Goal: Task Accomplishment & Management: Use online tool/utility

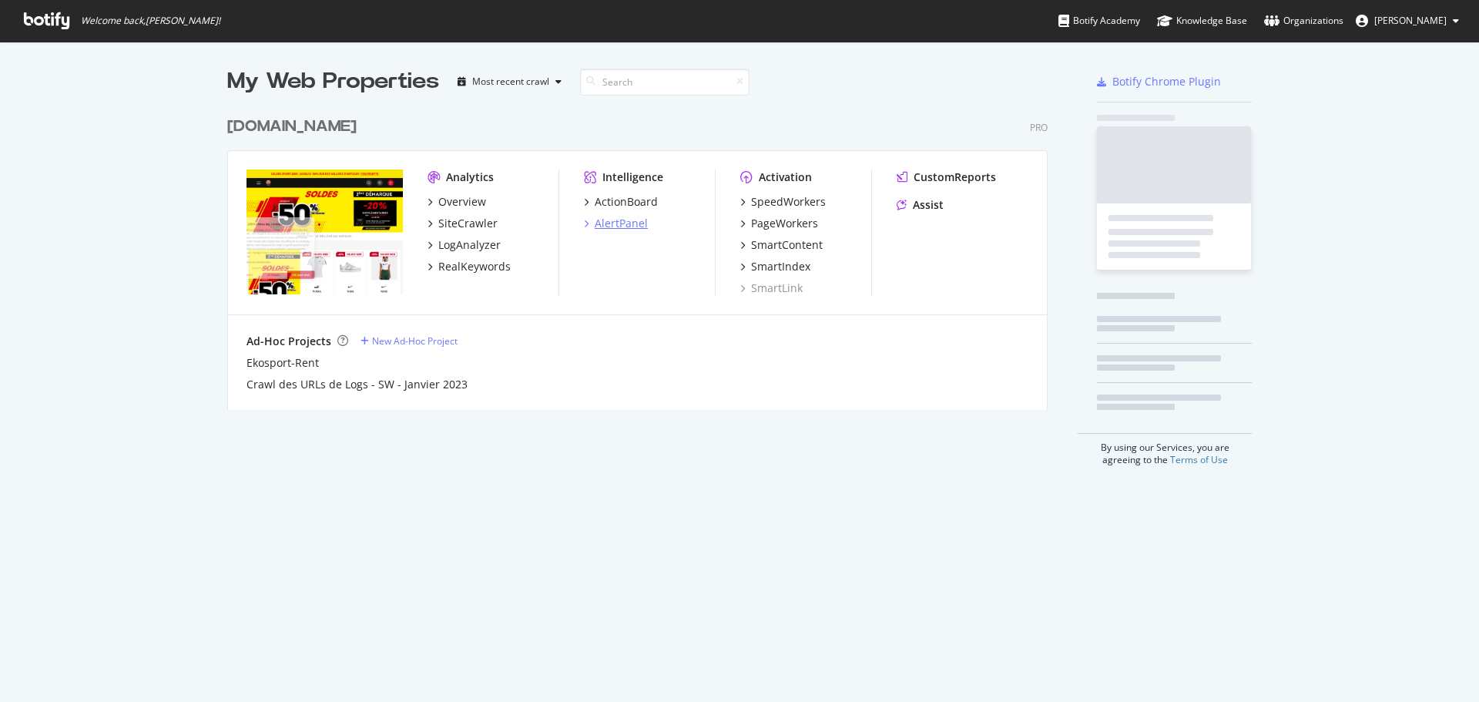
scroll to position [301, 821]
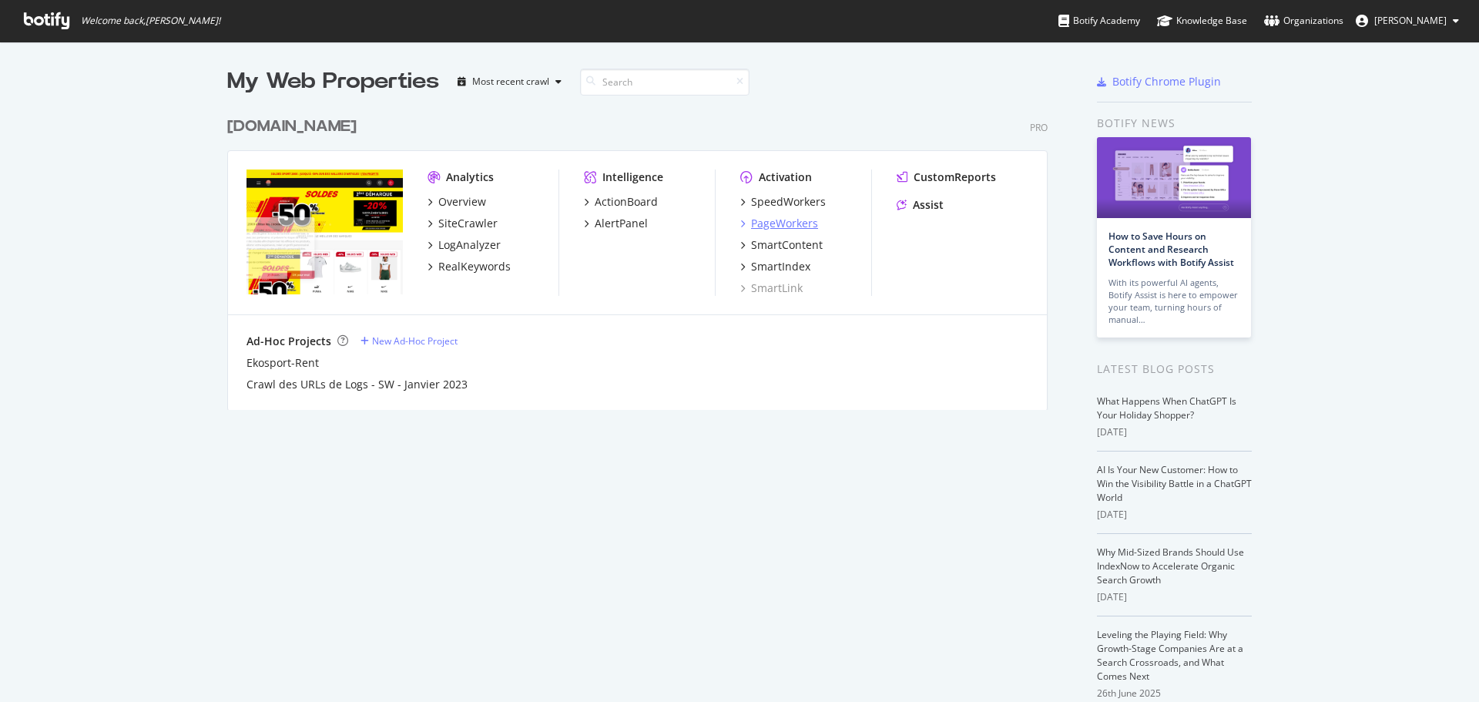
click at [766, 226] on div "PageWorkers" at bounding box center [784, 223] width 67 height 15
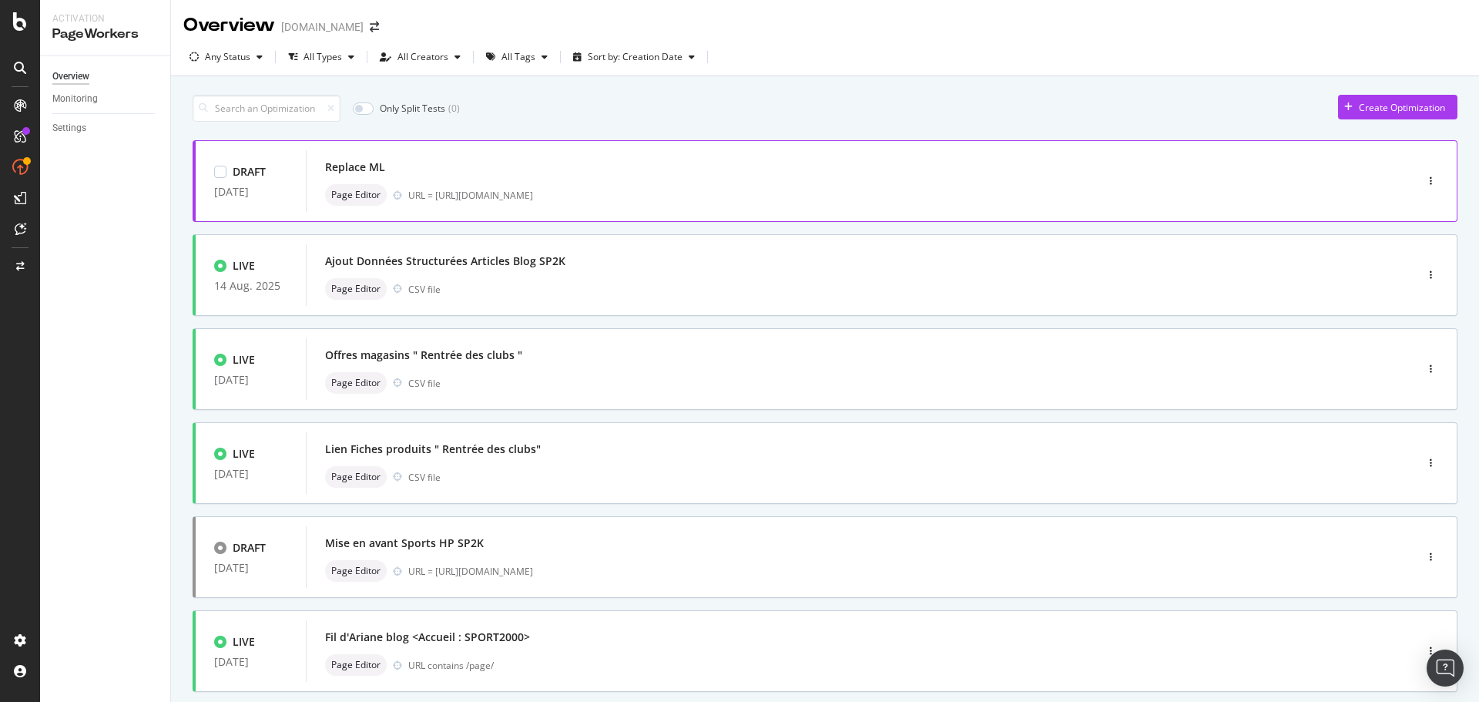
click at [344, 167] on div "Replace ML" at bounding box center [355, 166] width 60 height 15
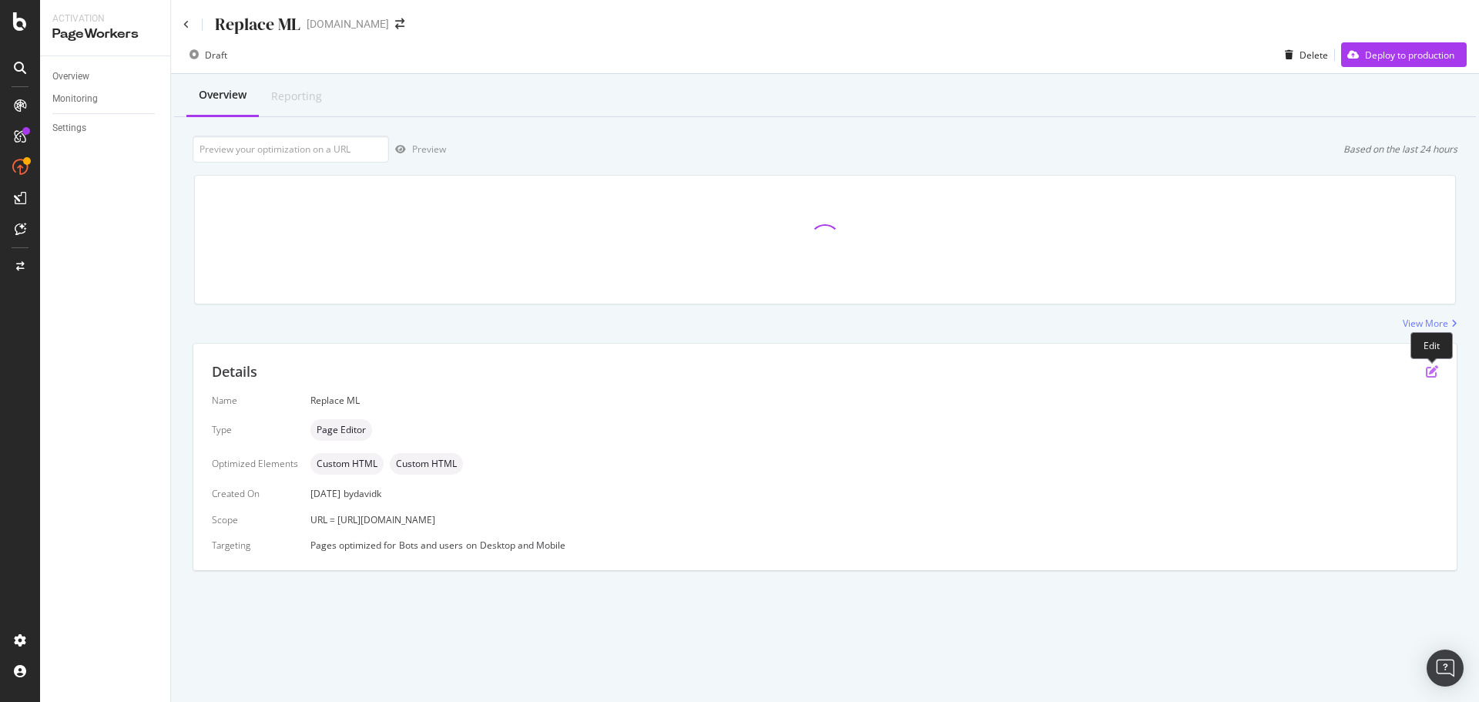
click at [1429, 374] on icon "pen-to-square" at bounding box center [1432, 371] width 12 height 12
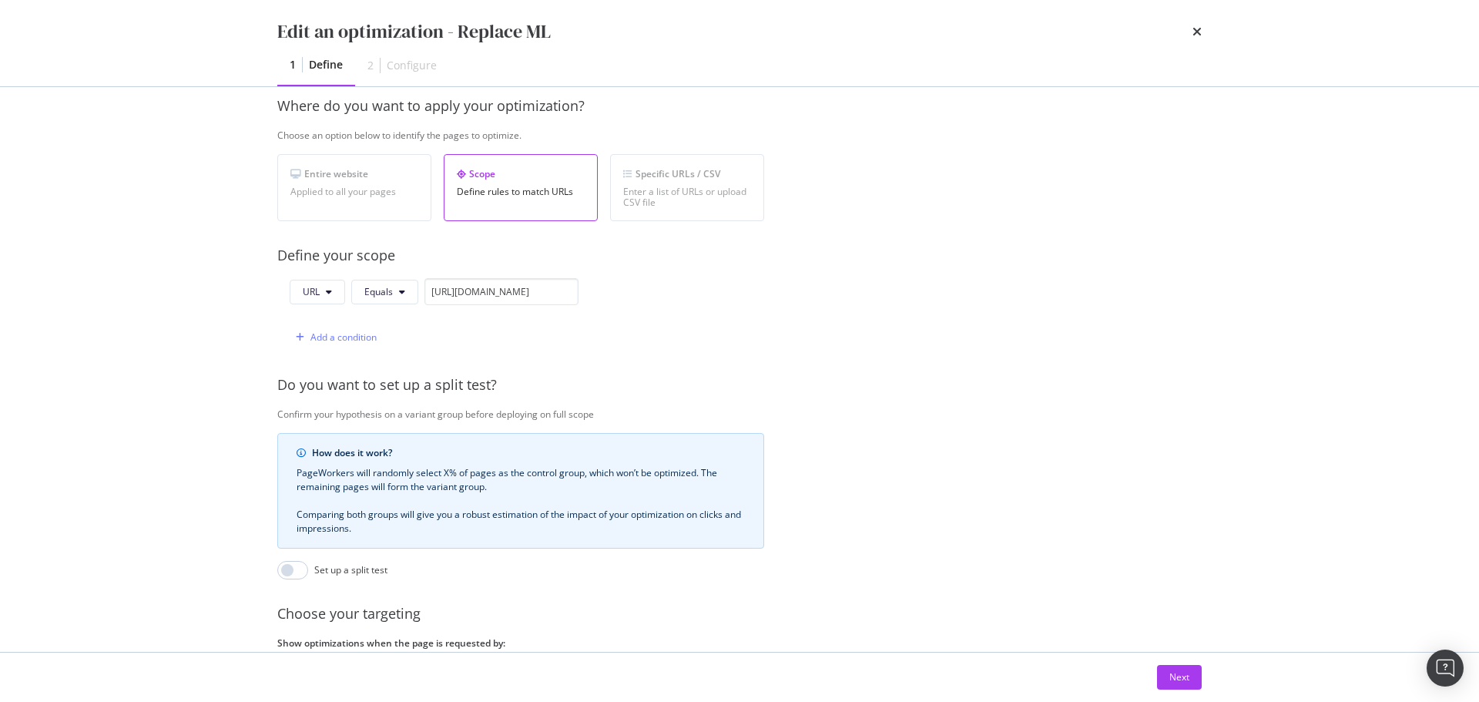
scroll to position [366, 0]
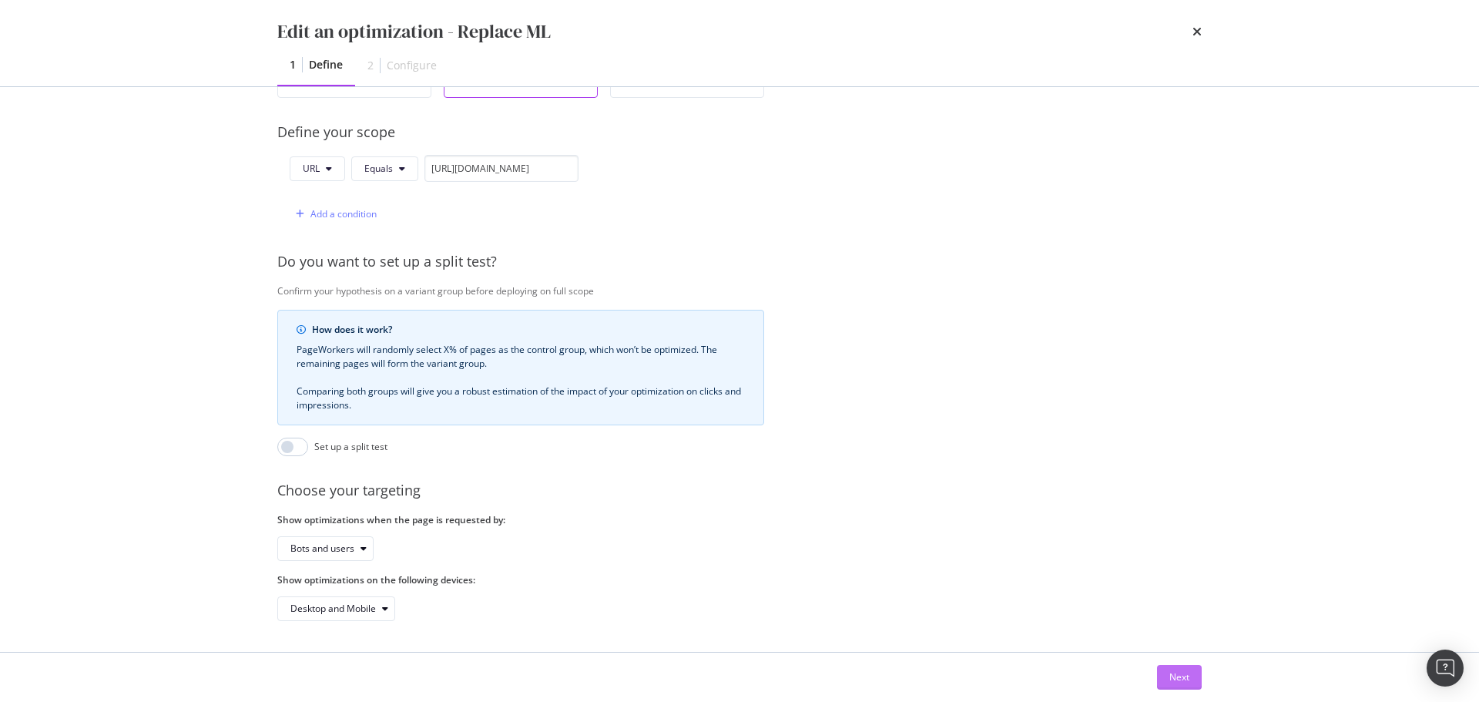
click at [1188, 673] on div "Next" at bounding box center [1179, 676] width 20 height 13
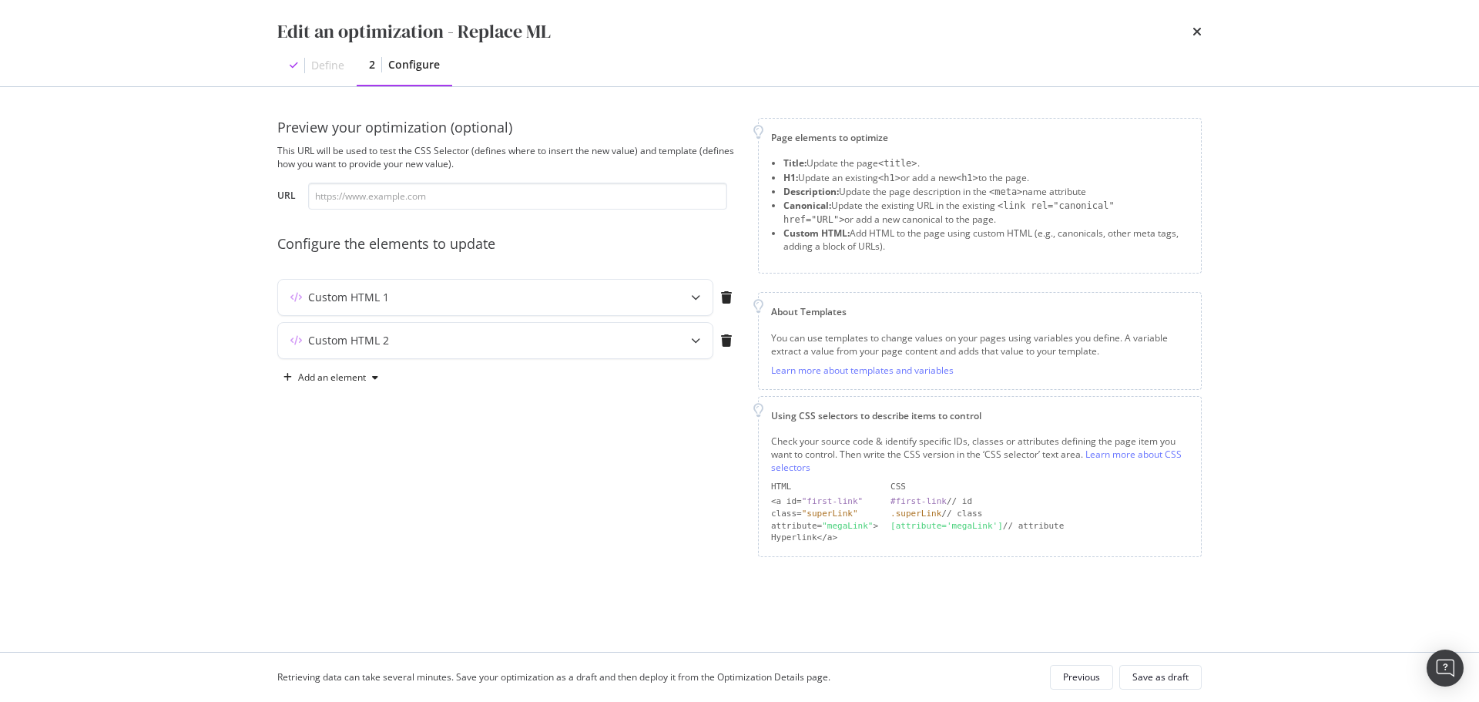
scroll to position [0, 0]
click at [697, 339] on icon "modal" at bounding box center [695, 340] width 9 height 9
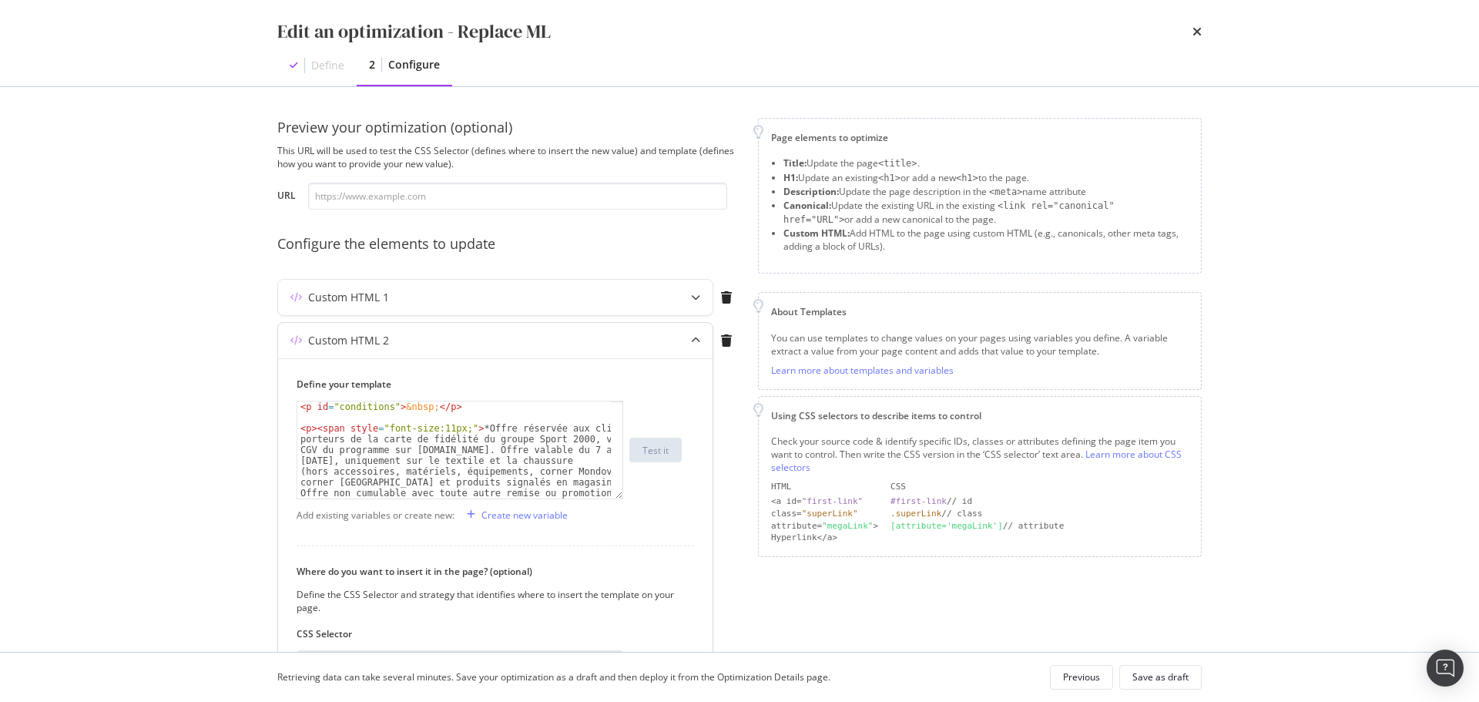
type textarea "<p id="conditions">&nbsp;</p>"
click at [343, 412] on div "< p id = "conditions" > &nbsp; </ p > < p > < span style = "font-size:11px;" > …" at bounding box center [453, 552] width 313 height 302
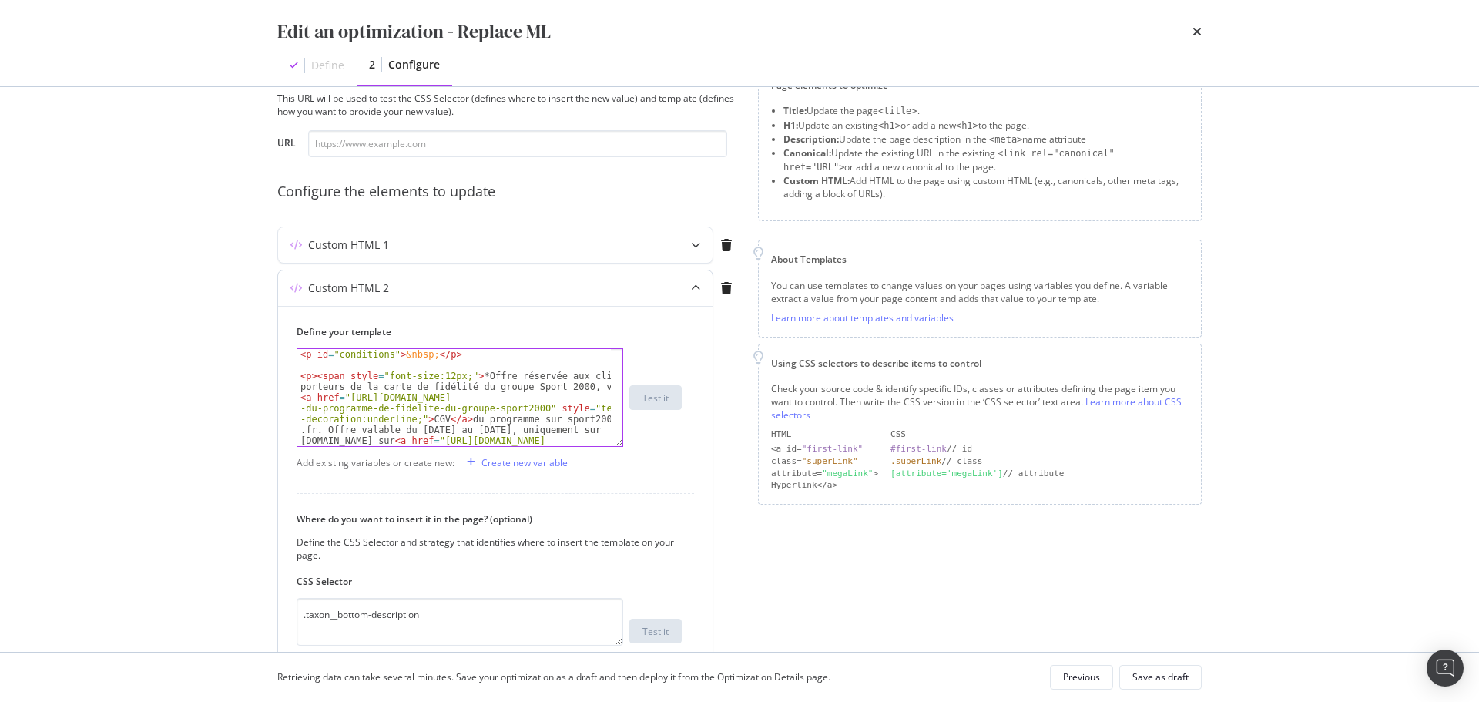
scroll to position [77, 0]
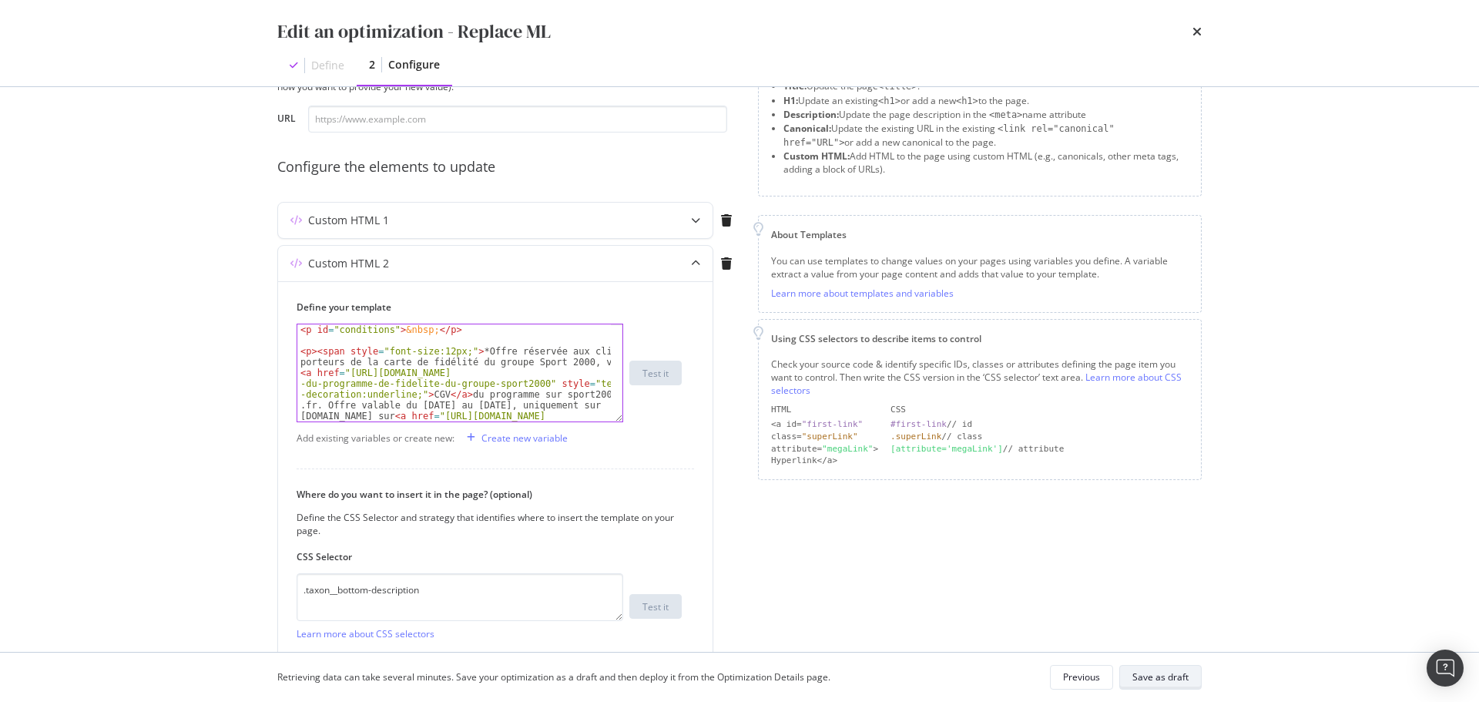
click at [1167, 671] on div "Save as draft" at bounding box center [1160, 676] width 56 height 13
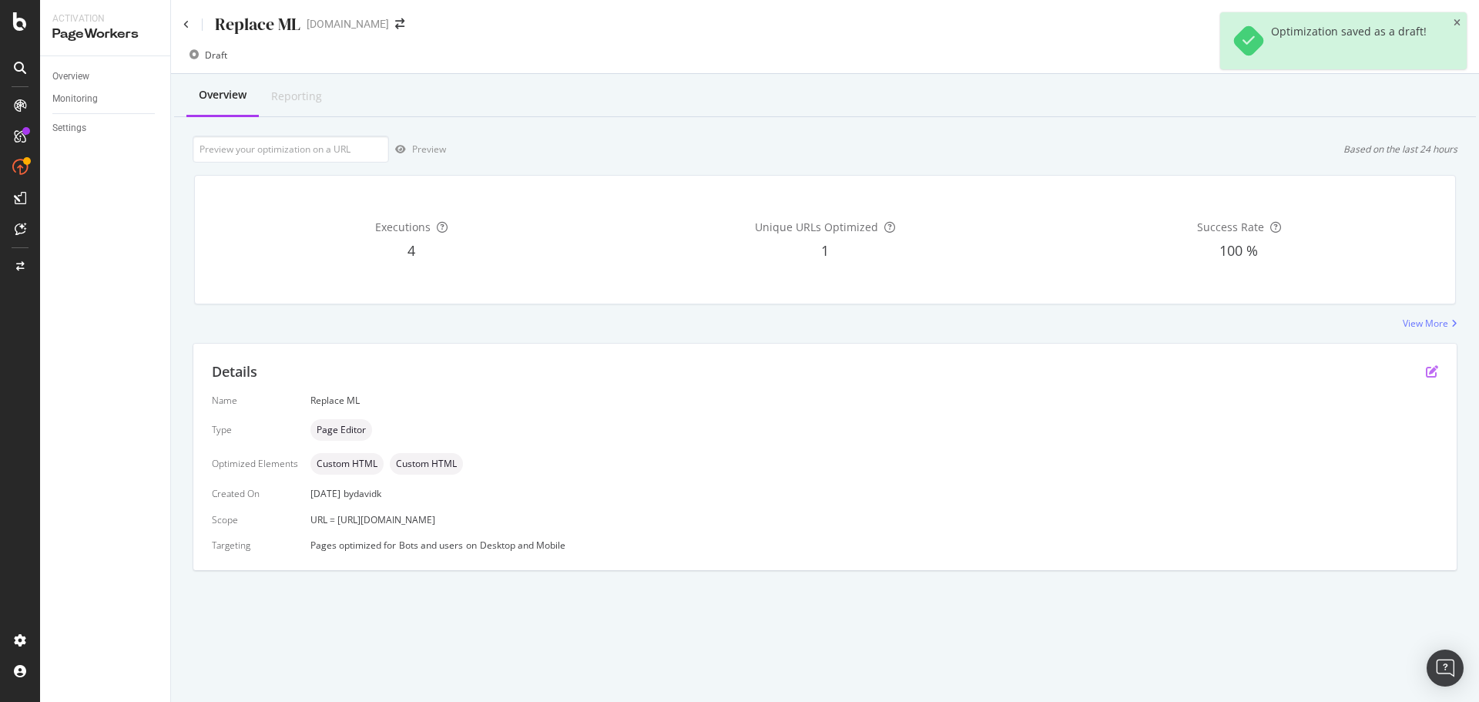
click at [1427, 370] on icon "pen-to-square" at bounding box center [1432, 371] width 12 height 12
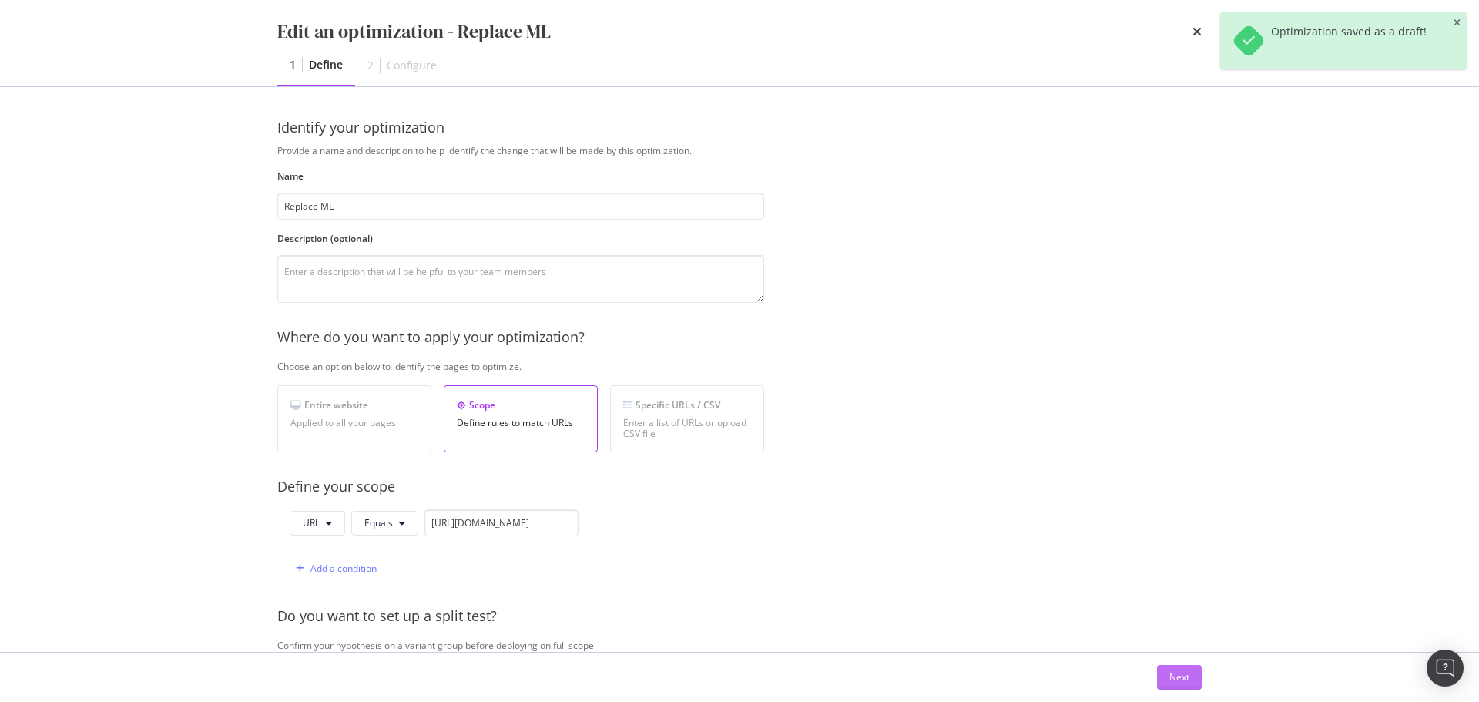
click at [1177, 675] on div "Next" at bounding box center [1179, 676] width 20 height 13
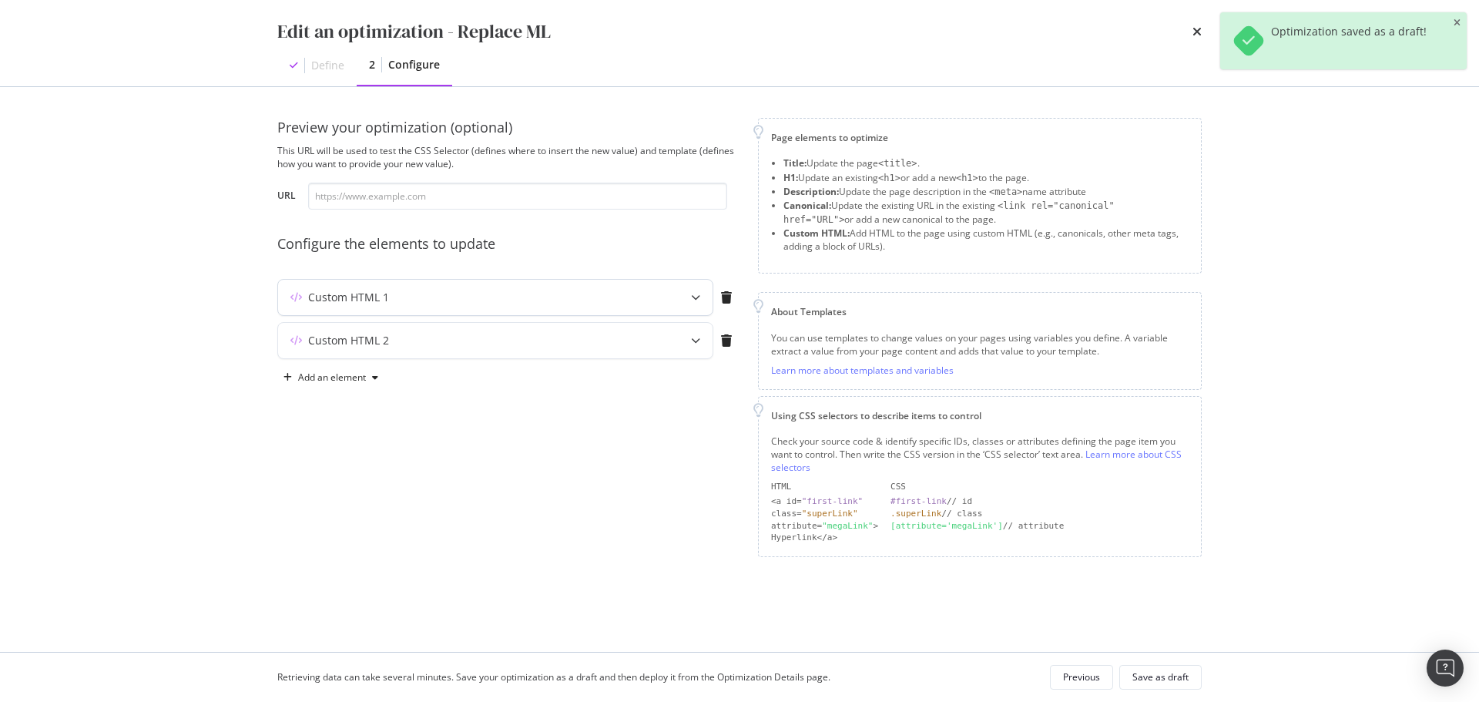
click at [559, 298] on div "Custom HTML 1" at bounding box center [465, 297] width 374 height 15
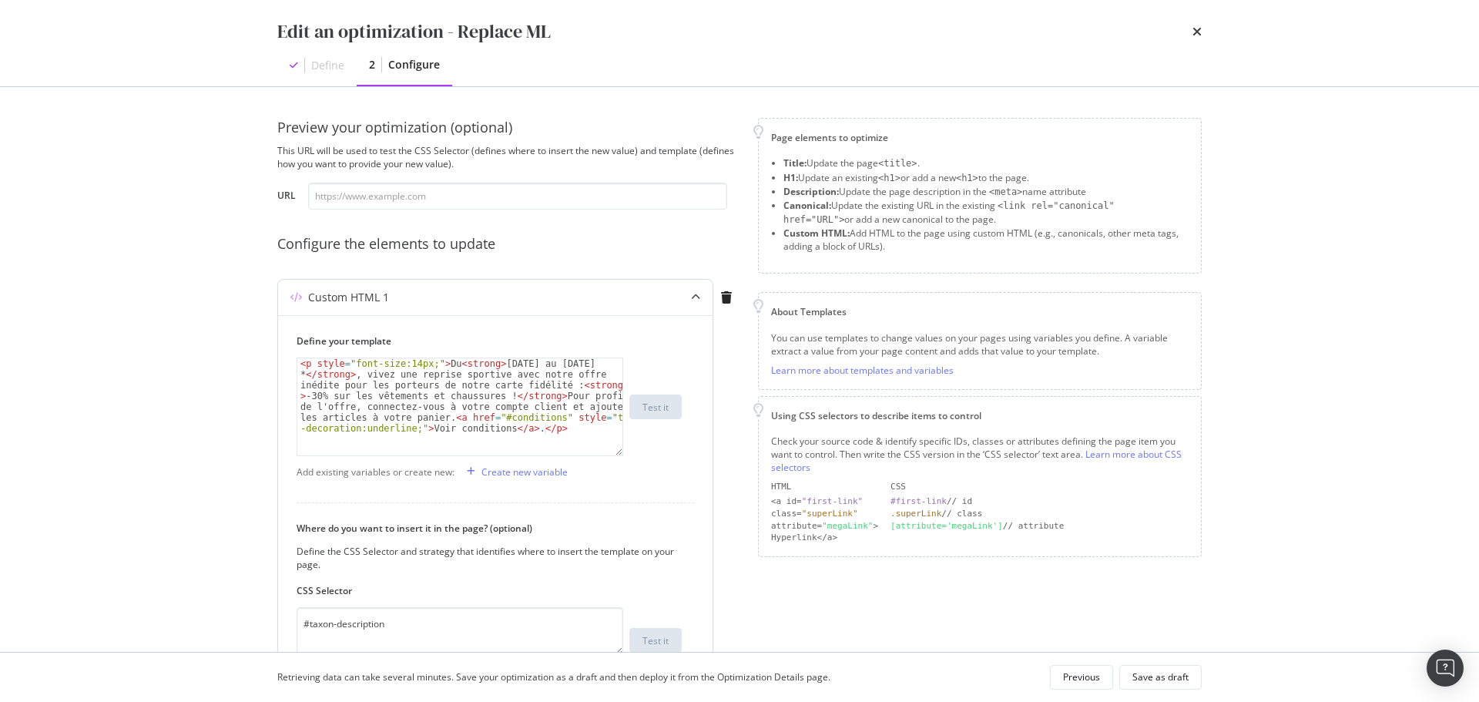
click at [695, 290] on div "modal" at bounding box center [696, 297] width 34 height 35
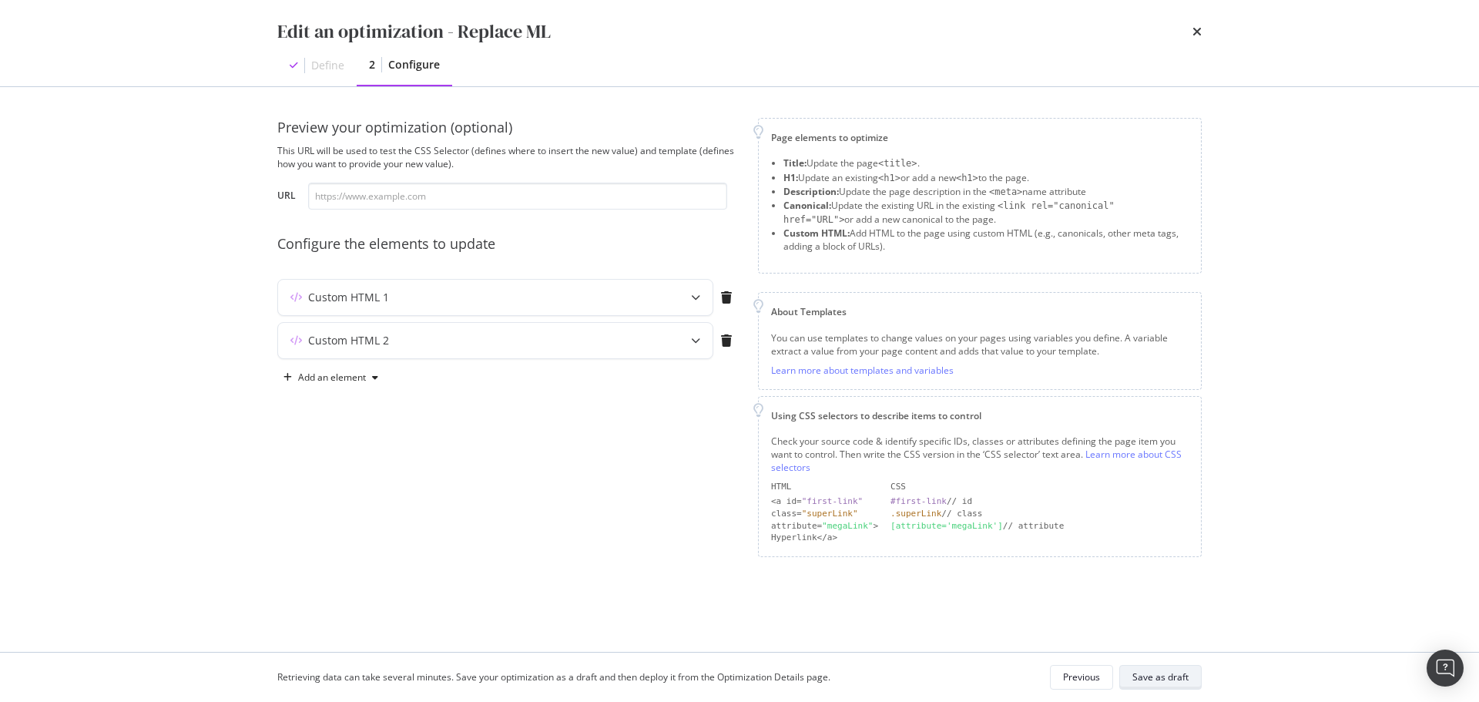
click at [1168, 685] on div "Save as draft" at bounding box center [1160, 677] width 56 height 22
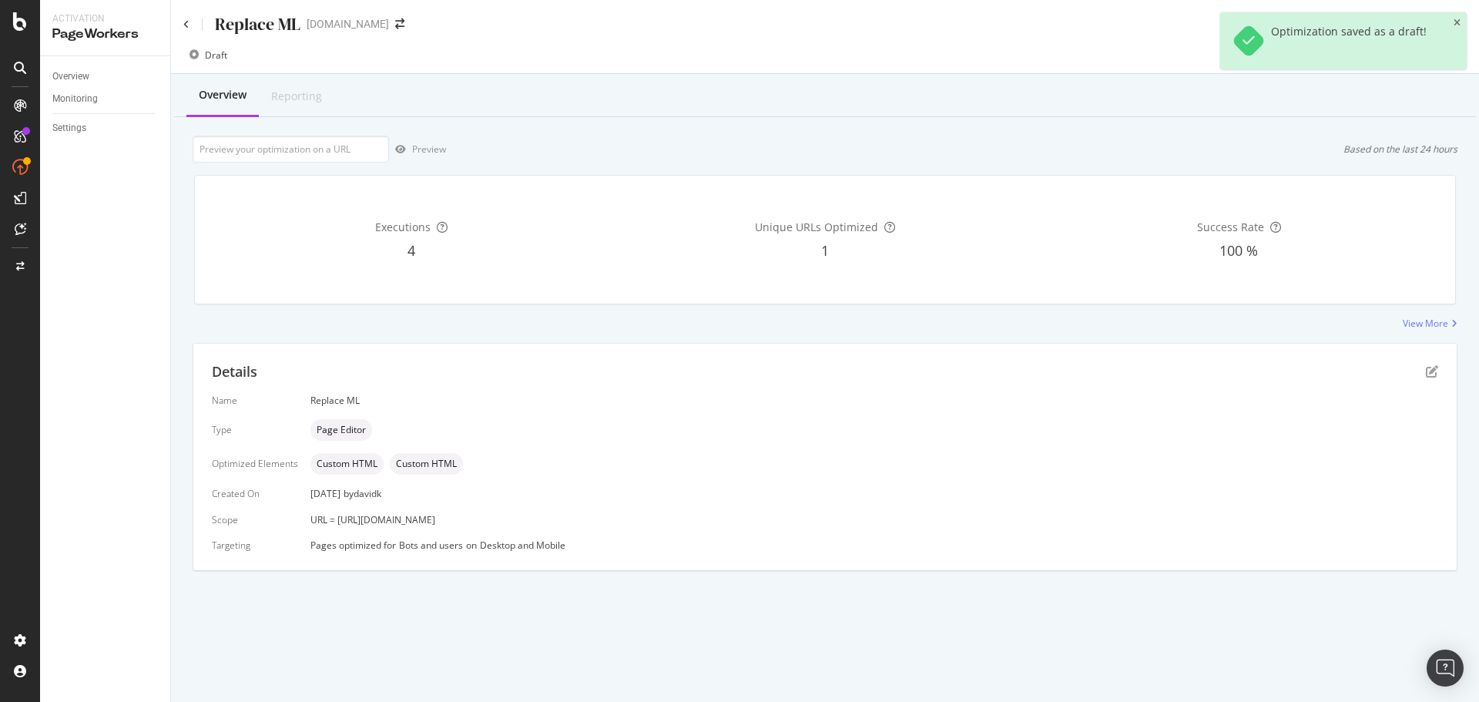
drag, startPoint x: 791, startPoint y: 518, endPoint x: 335, endPoint y: 528, distance: 456.1
click at [335, 528] on div "Name Replace ML Type Page Editor Optimized Elements Custom HTML Custom HTML Cre…" at bounding box center [825, 473] width 1226 height 158
copy span "[URL][DOMAIN_NAME]"
click at [300, 146] on input "url" at bounding box center [291, 149] width 196 height 27
paste input "[URL][DOMAIN_NAME]"
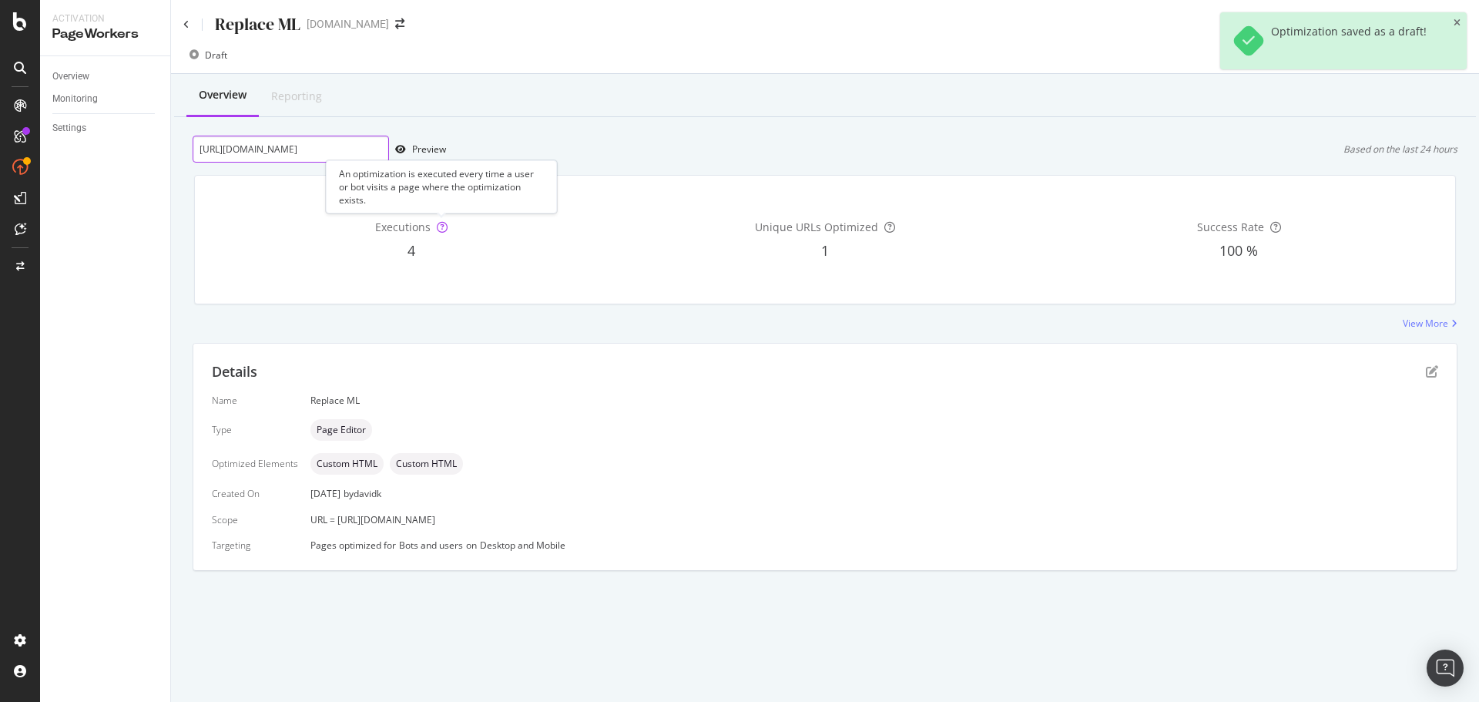
scroll to position [0, 189]
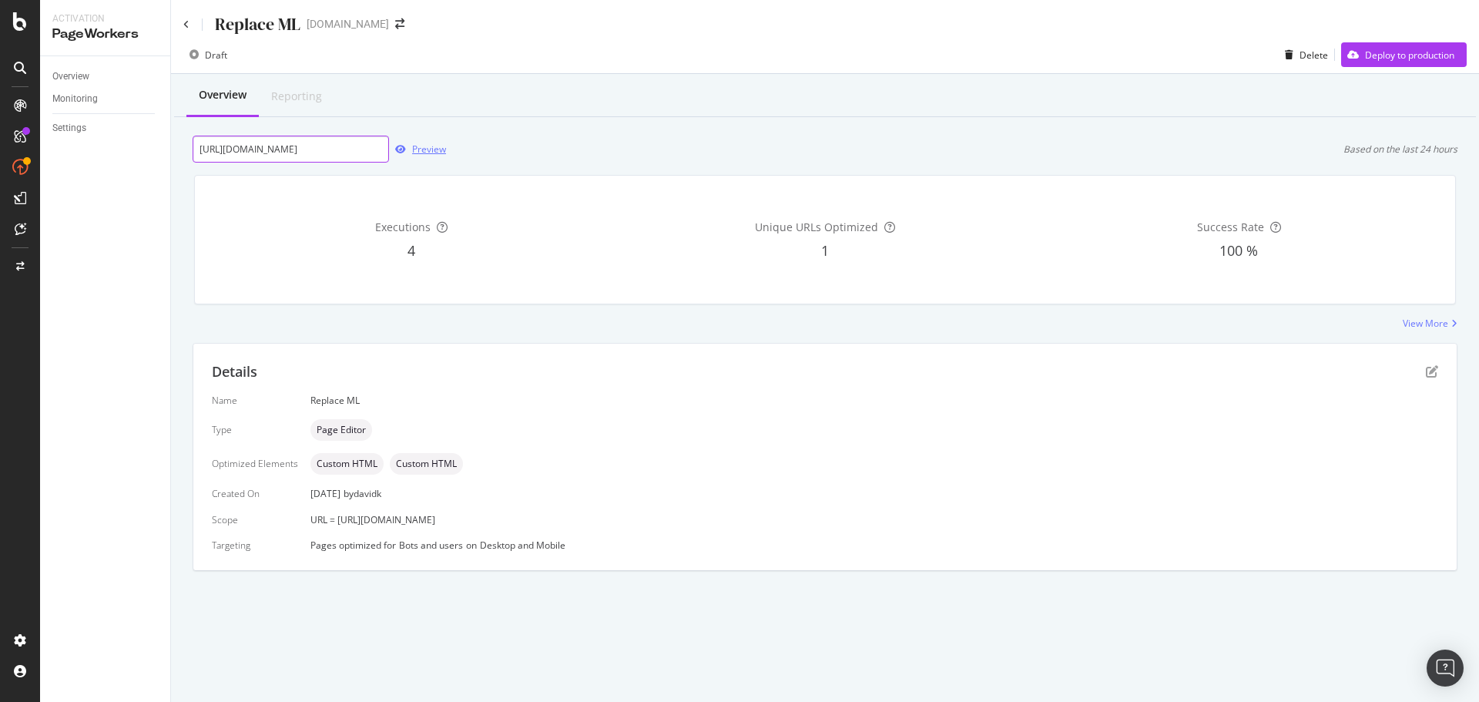
type input "[URL][DOMAIN_NAME]"
click at [425, 152] on div "Preview" at bounding box center [429, 148] width 34 height 13
click at [433, 148] on div "Preview" at bounding box center [429, 148] width 34 height 13
click at [1387, 52] on div "Deploy to production" at bounding box center [1409, 55] width 89 height 13
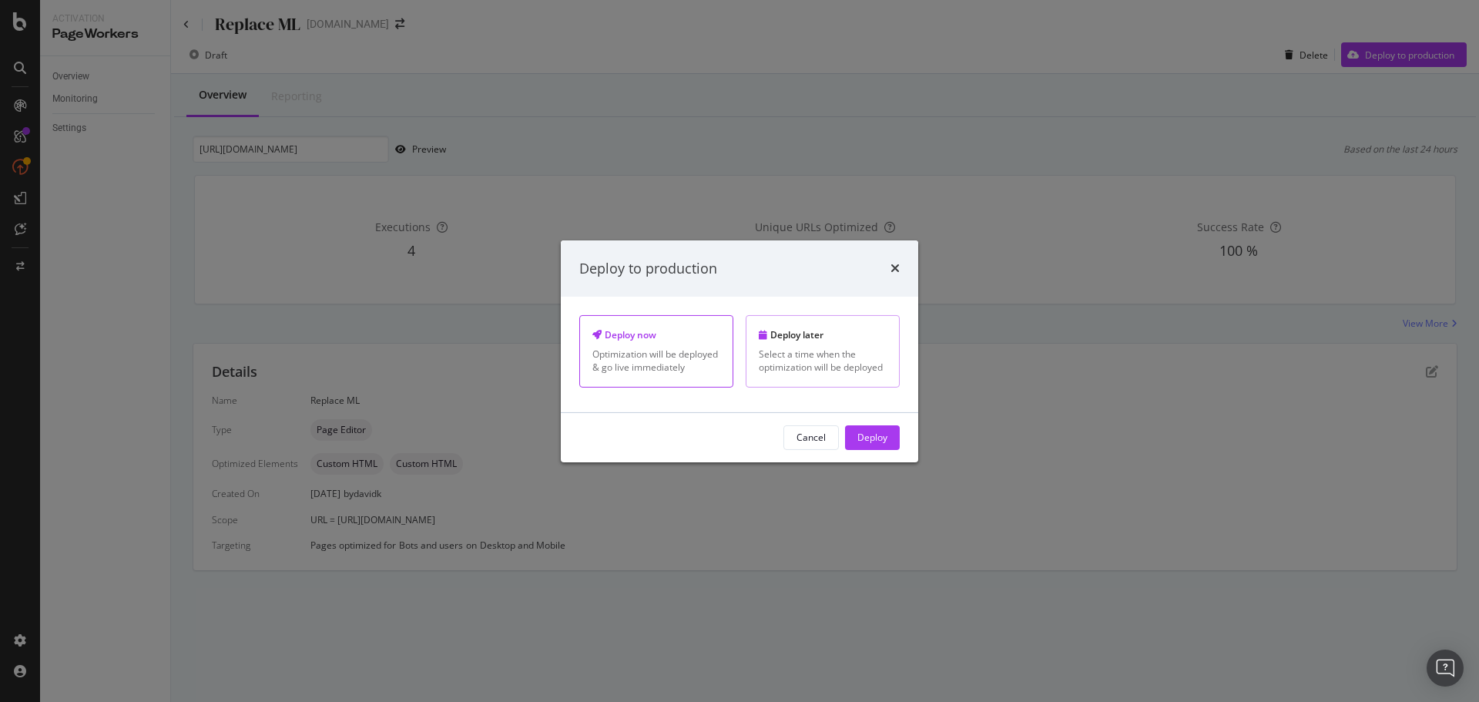
click at [807, 343] on div "Deploy later Select a time when the optimization will be deployed" at bounding box center [823, 351] width 154 height 72
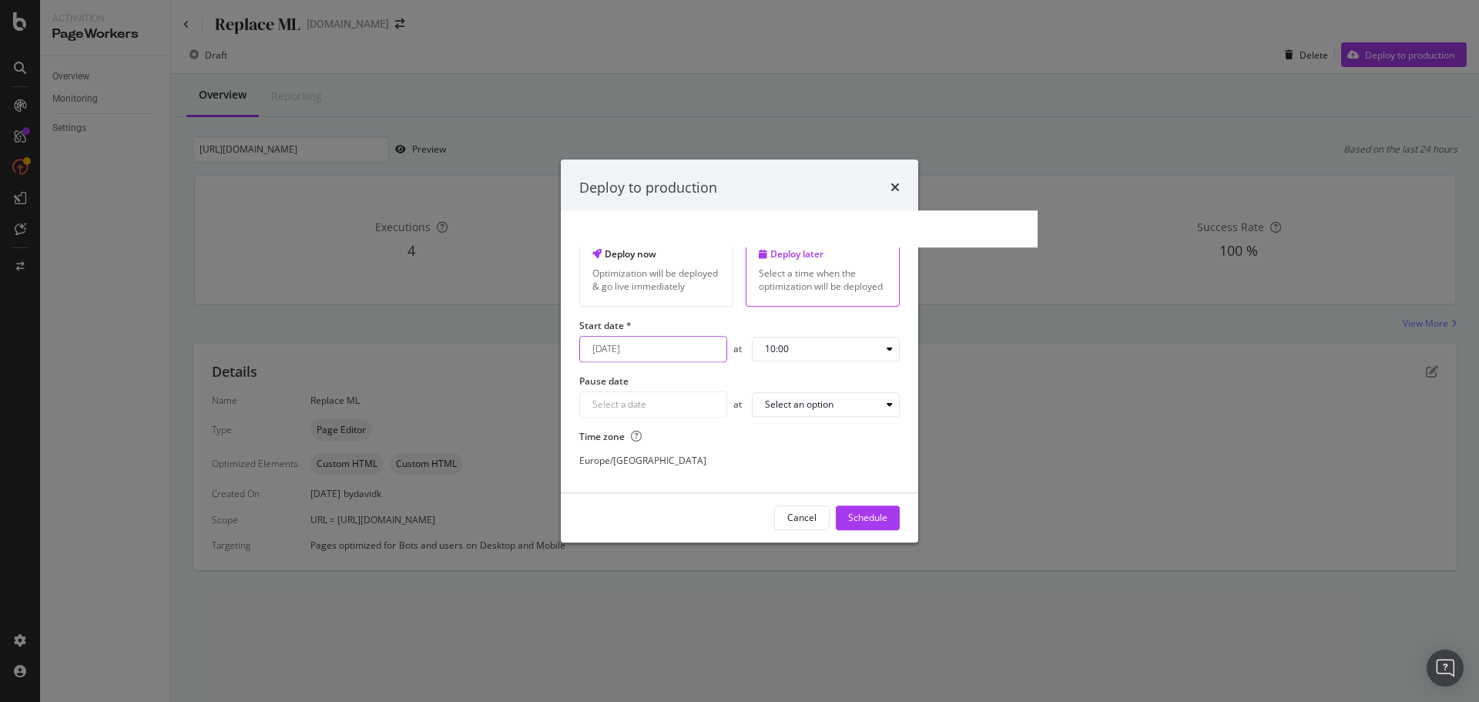
click at [684, 348] on div "[DATE] Navigate forward to interact with the calendar and select a date. Press …" at bounding box center [653, 349] width 148 height 26
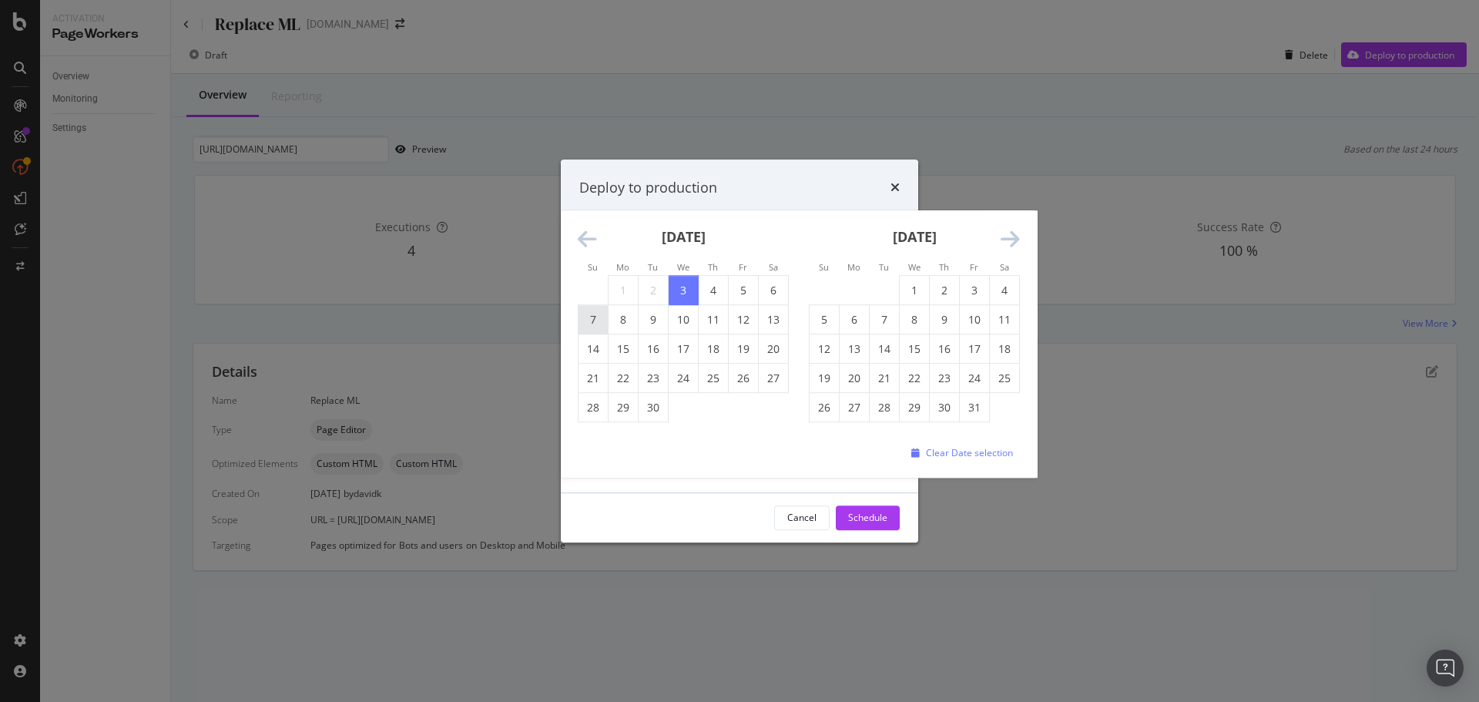
click at [595, 317] on td "7" at bounding box center [593, 319] width 30 height 29
type input "[DATE]"
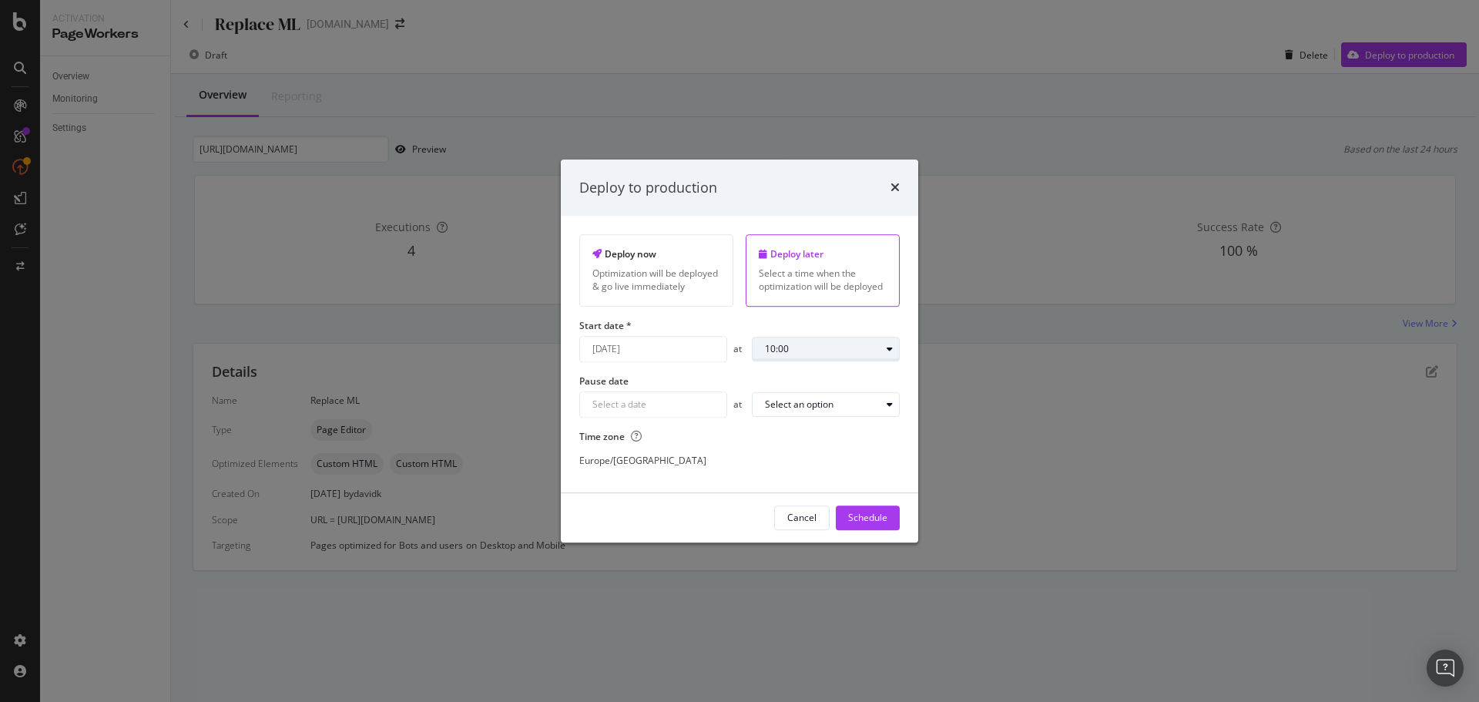
click at [876, 352] on div "10:00" at bounding box center [823, 348] width 116 height 9
click at [797, 377] on div "00:00" at bounding box center [783, 374] width 49 height 19
click at [829, 354] on div "00:00" at bounding box center [832, 349] width 134 height 22
click at [818, 352] on div "00:00" at bounding box center [823, 348] width 116 height 9
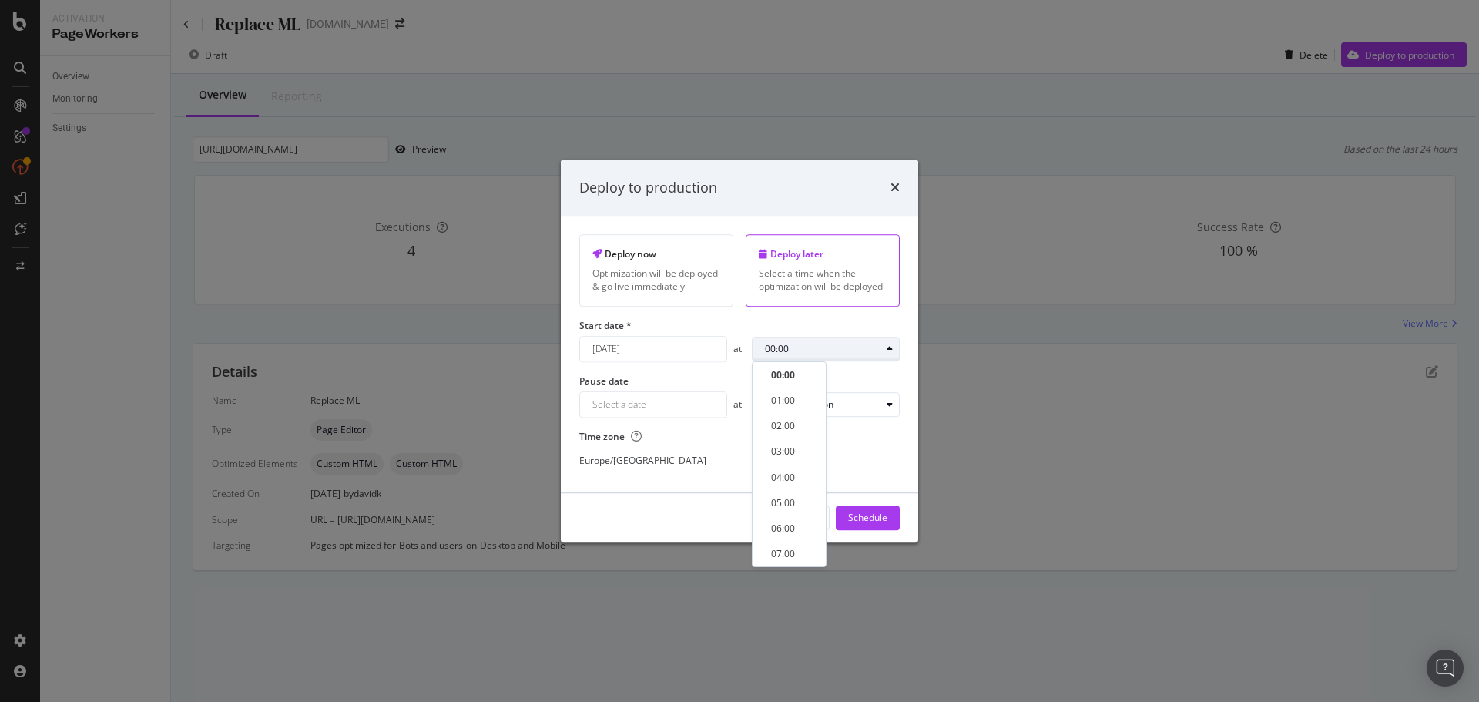
click at [818, 352] on div "00:00" at bounding box center [823, 348] width 116 height 9
click at [771, 445] on div "Deploy now Optimization will be deployed & go live immediately Deploy later Sel…" at bounding box center [739, 354] width 320 height 240
click at [709, 439] on label "Time zone" at bounding box center [739, 436] width 320 height 13
click at [867, 514] on div "Schedule" at bounding box center [867, 517] width 39 height 13
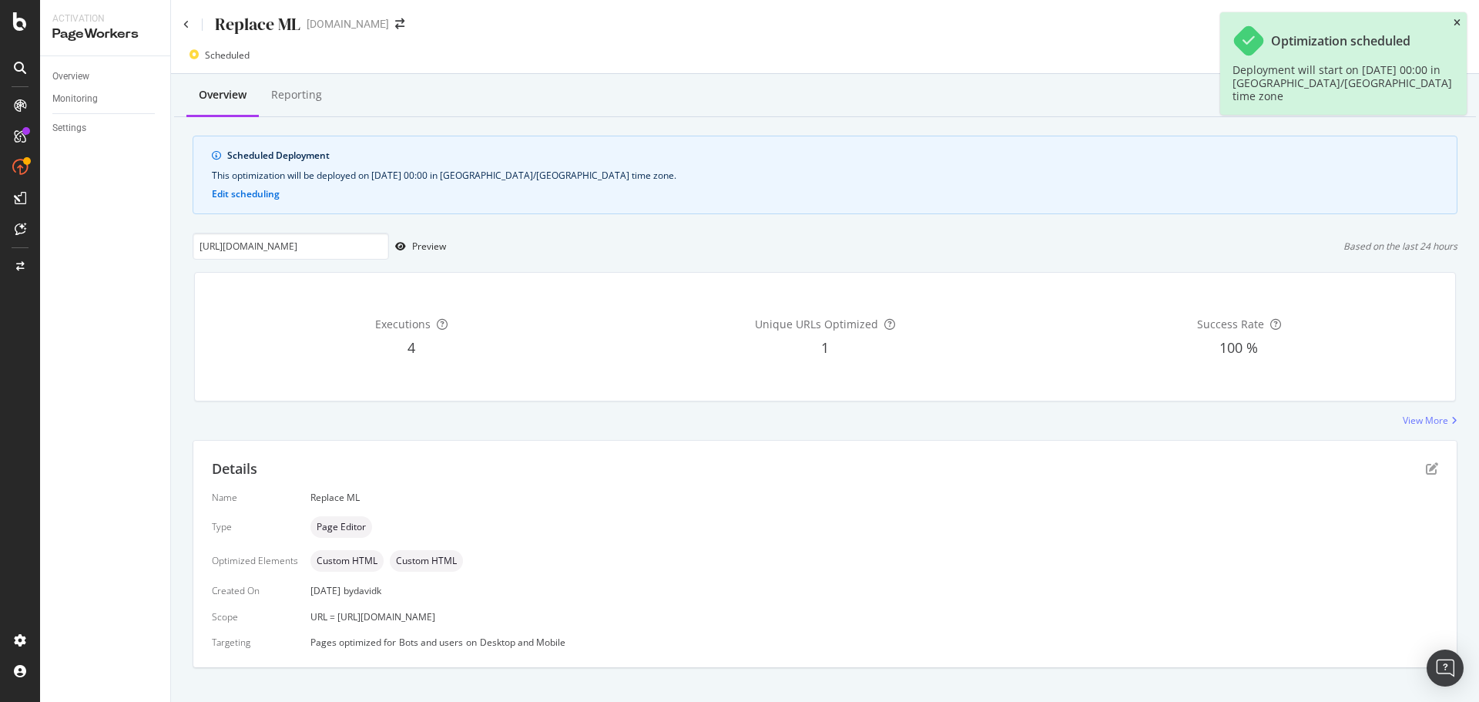
click at [1456, 21] on icon "close toast" at bounding box center [1456, 22] width 7 height 9
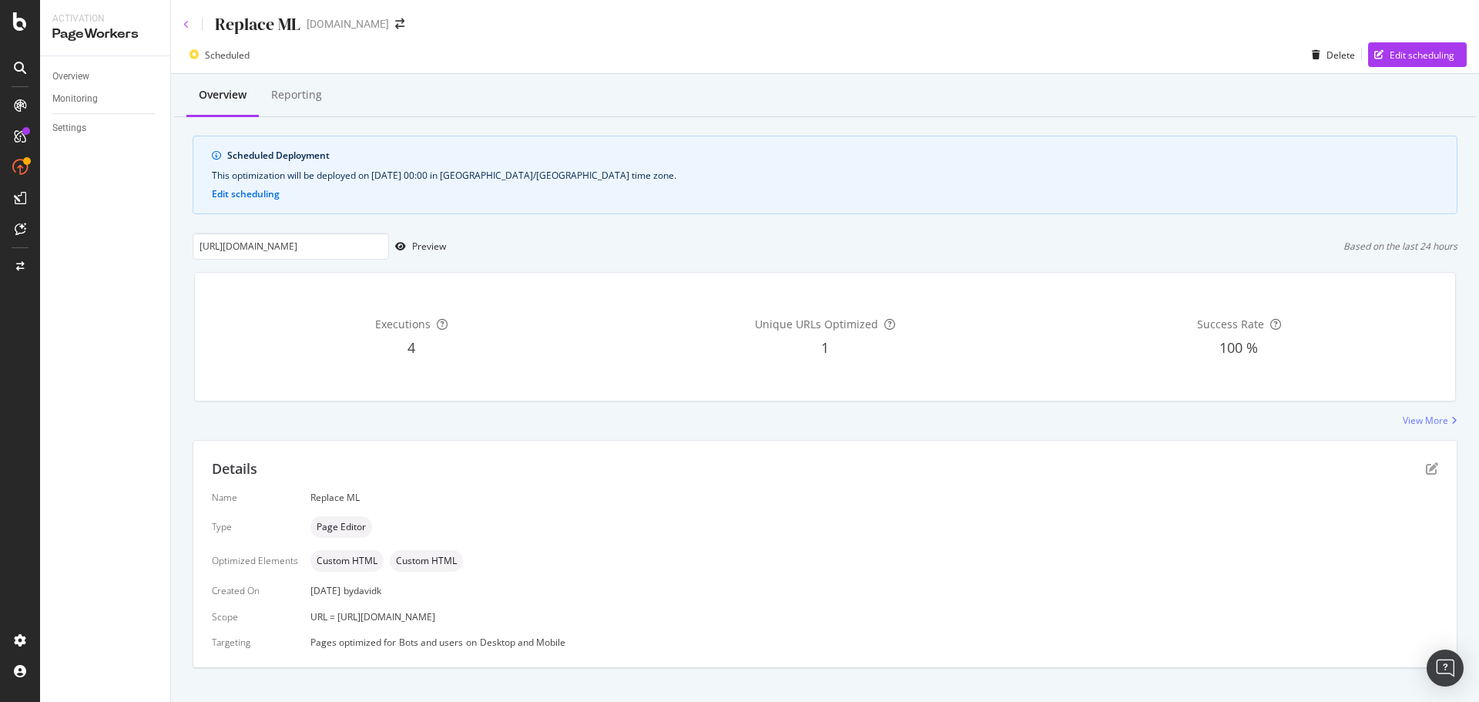
click at [186, 24] on icon at bounding box center [186, 24] width 6 height 9
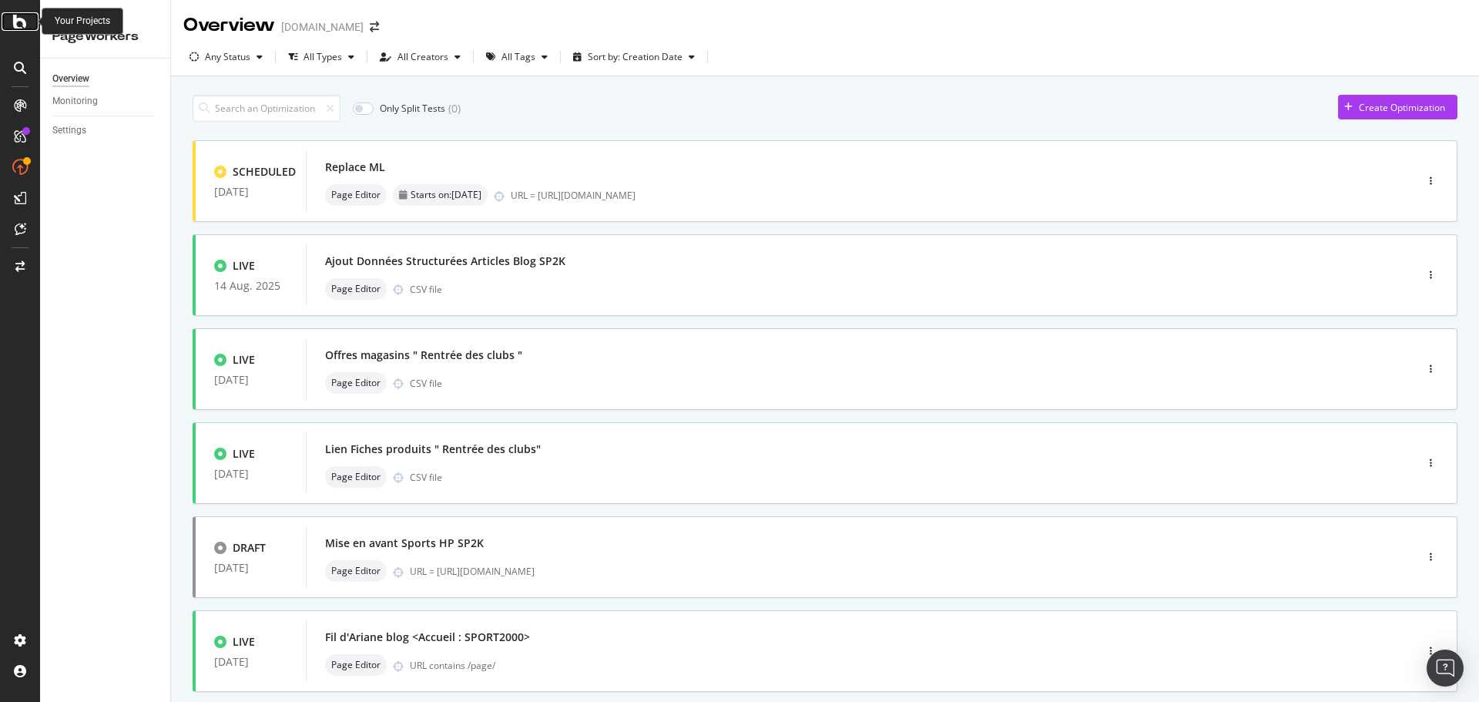
click at [18, 24] on icon at bounding box center [20, 21] width 14 height 18
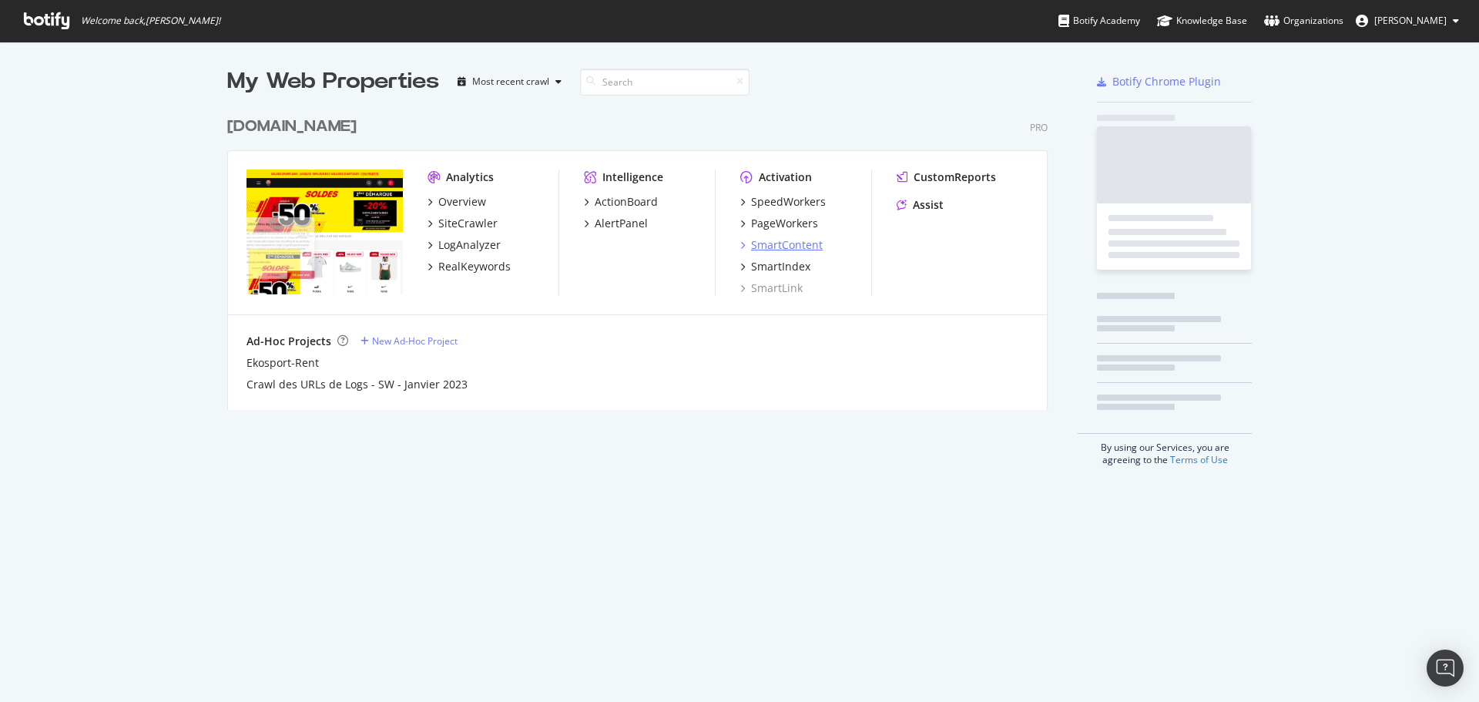
scroll to position [690, 1456]
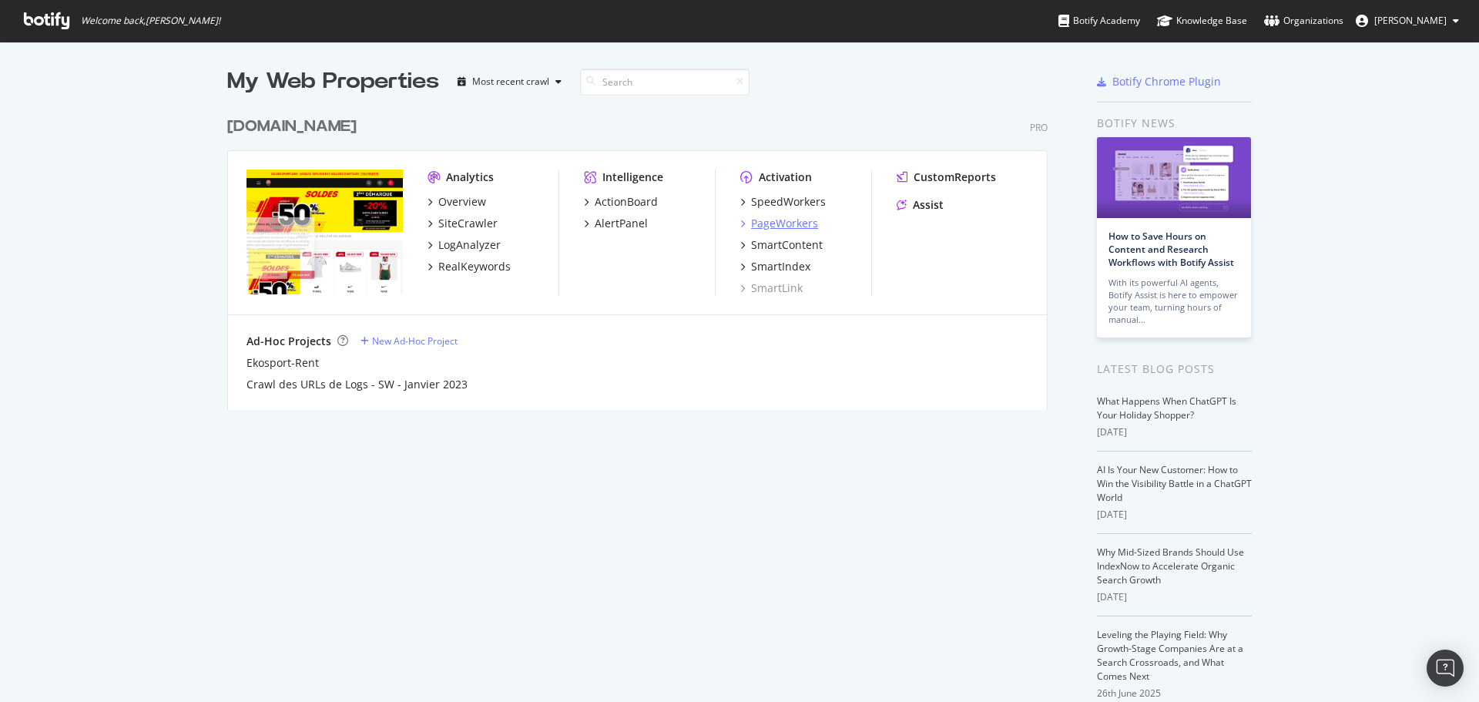
click at [788, 223] on div "PageWorkers" at bounding box center [784, 223] width 67 height 15
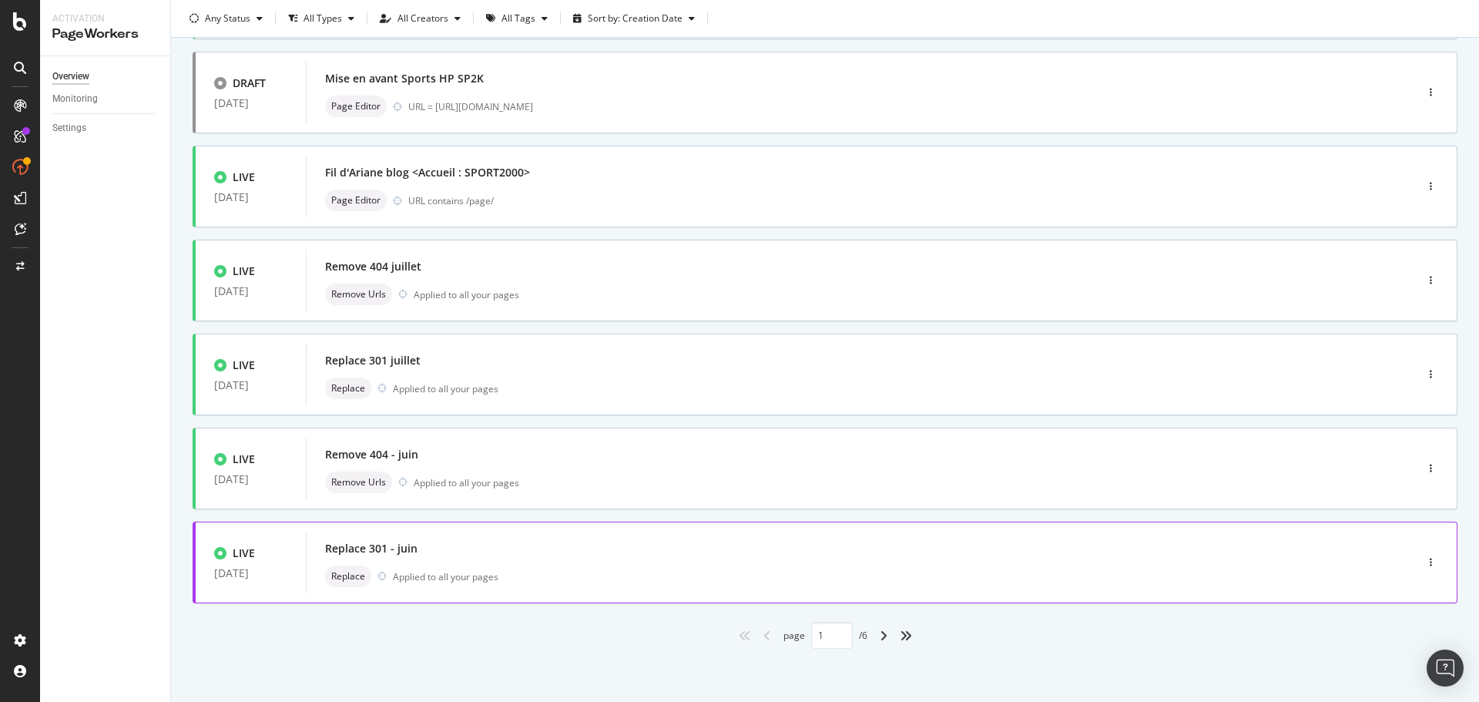
scroll to position [465, 0]
click at [880, 636] on icon "angle-right" at bounding box center [884, 634] width 8 height 12
type input "2"
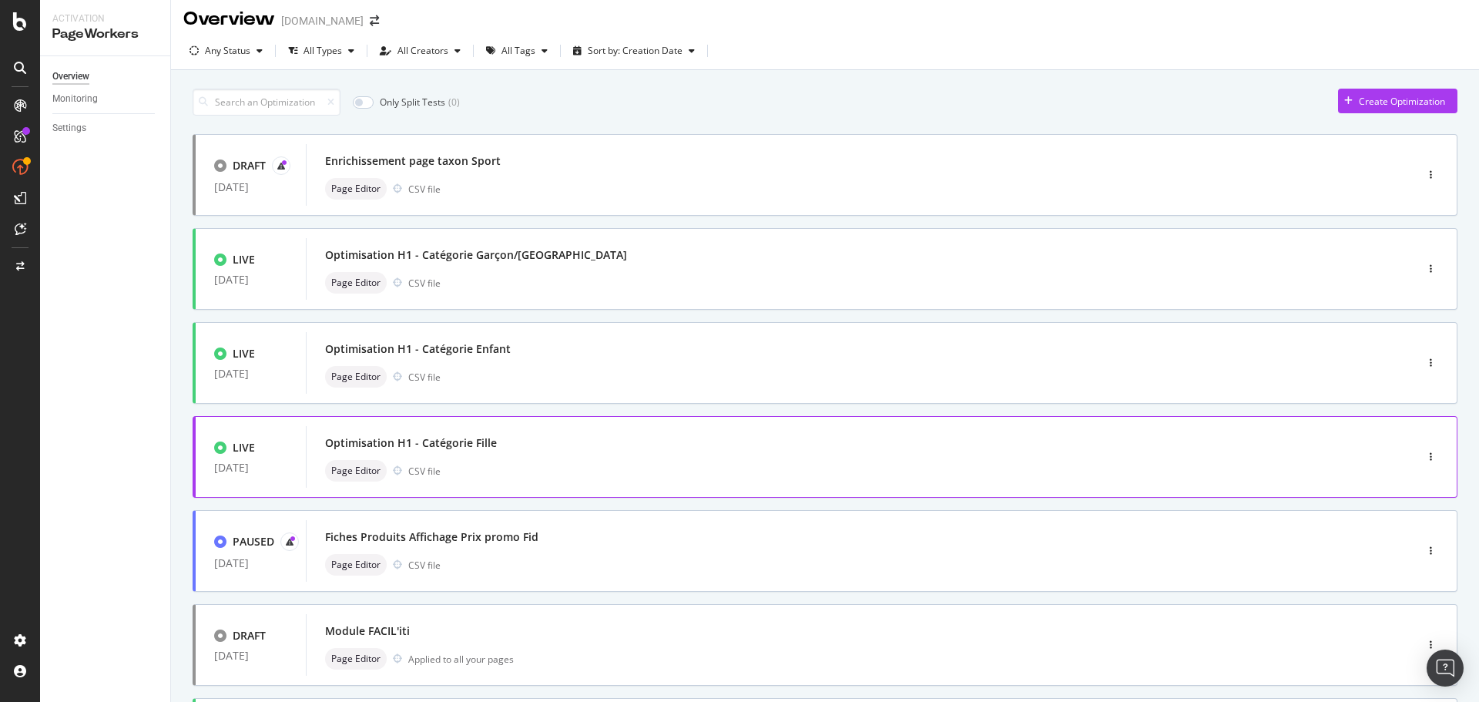
scroll to position [0, 0]
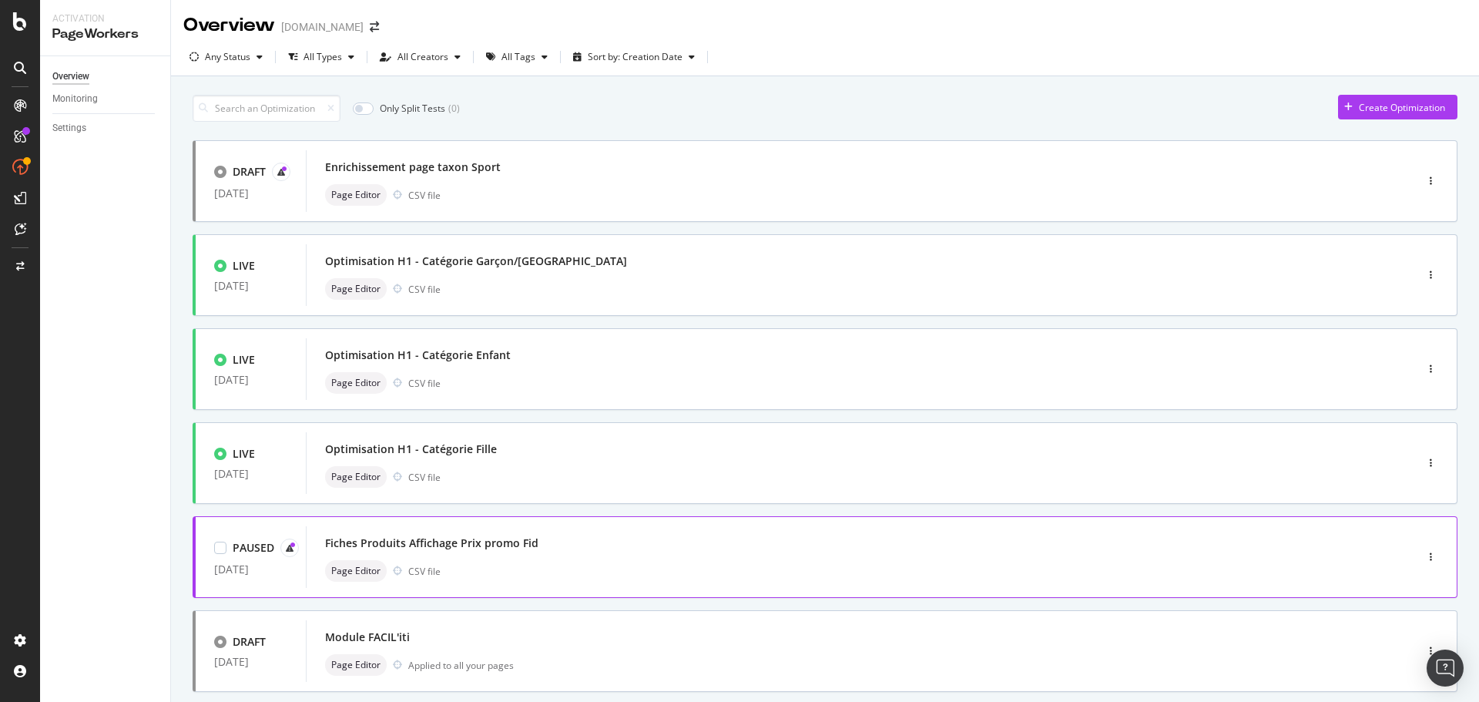
click at [511, 545] on div "Fiches Produits Affichage Prix promo Fid" at bounding box center [431, 542] width 213 height 15
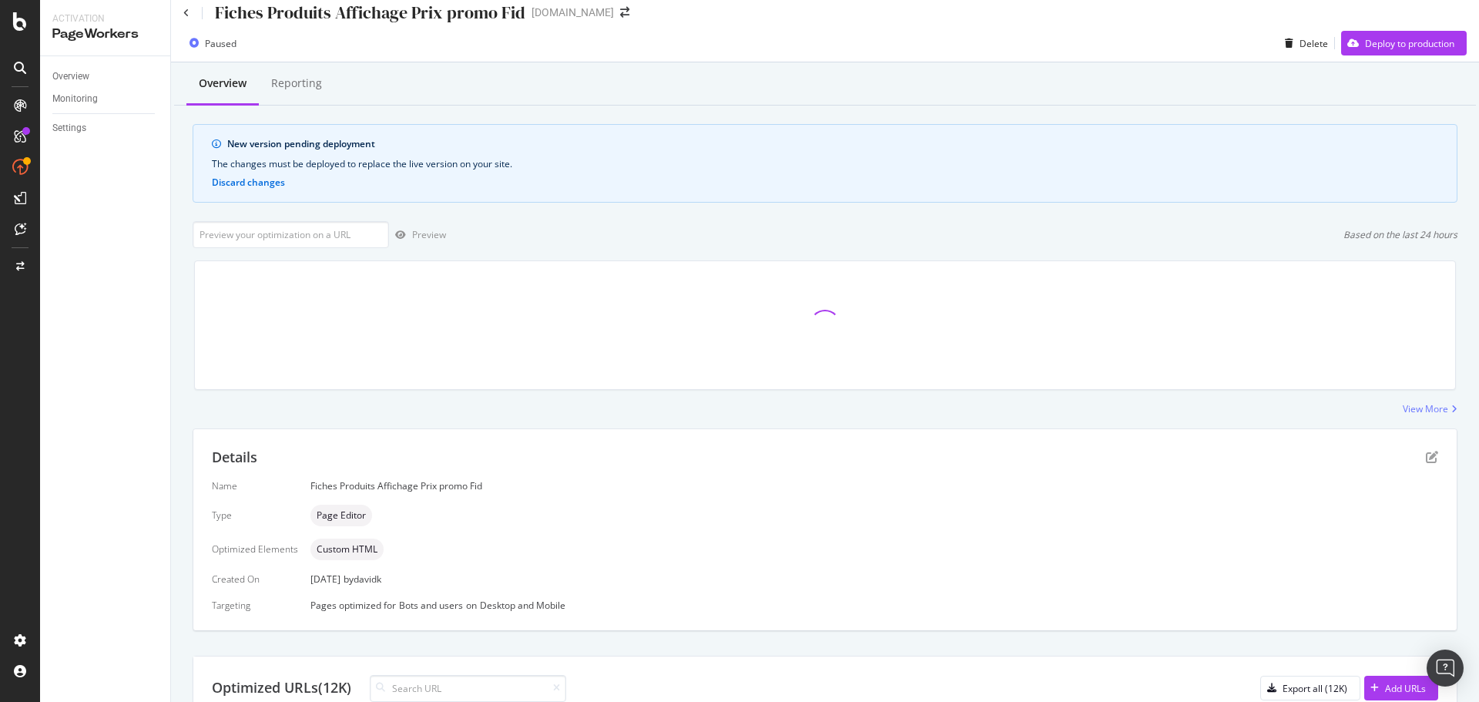
scroll to position [474, 0]
